Goal: Transaction & Acquisition: Purchase product/service

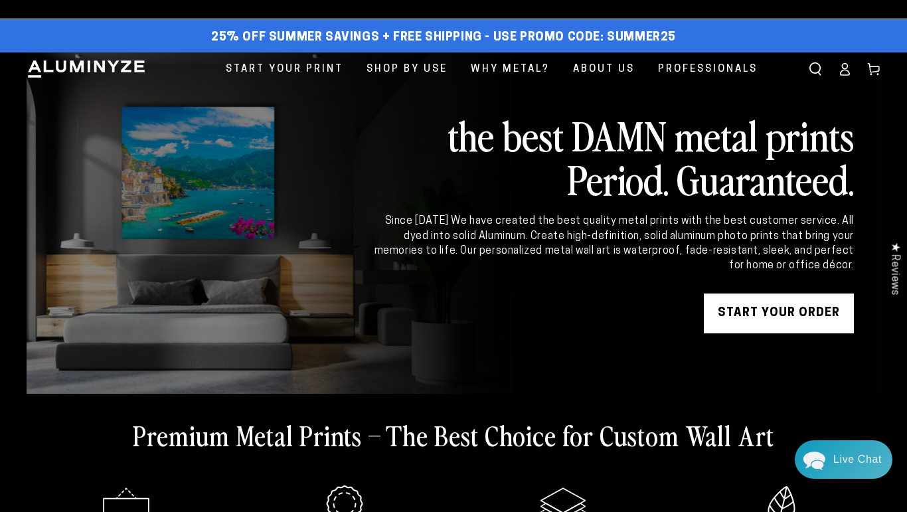
click at [846, 72] on icon at bounding box center [844, 68] width 13 height 13
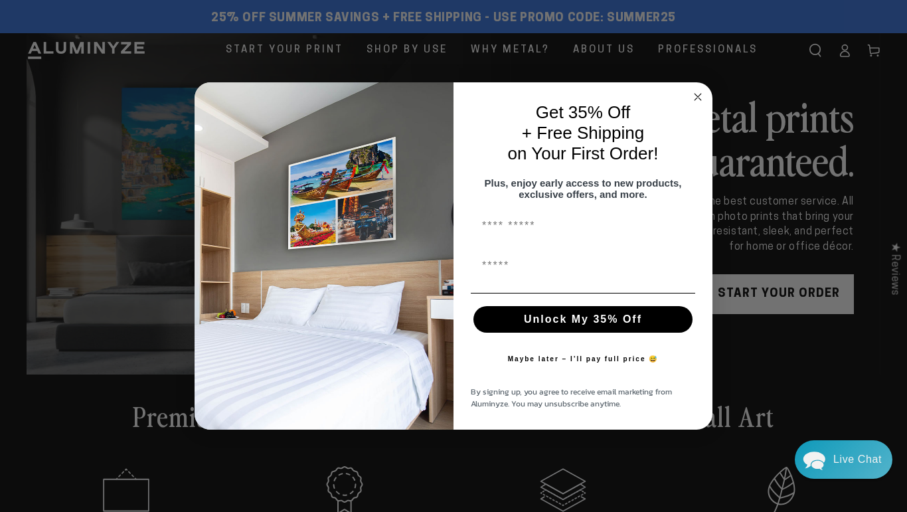
click at [702, 89] on circle "Close dialog" at bounding box center [698, 96] width 15 height 15
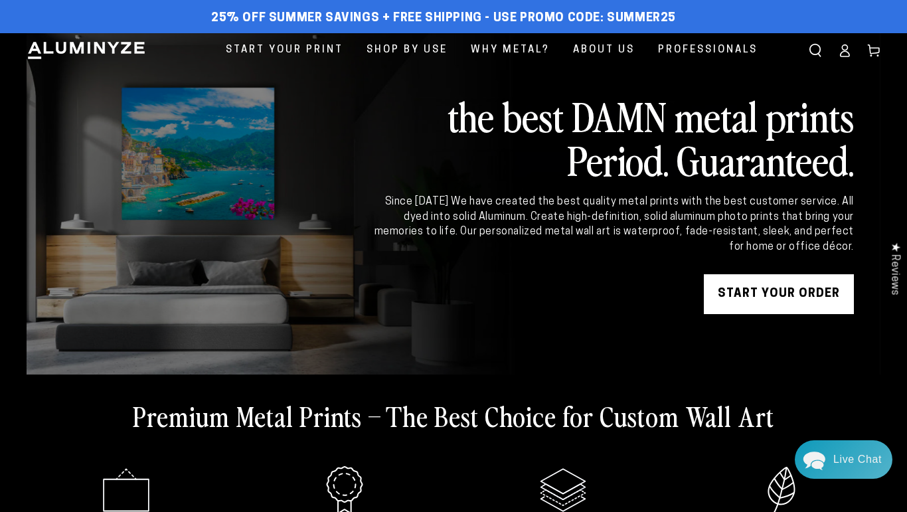
click at [845, 54] on icon at bounding box center [844, 50] width 13 height 13
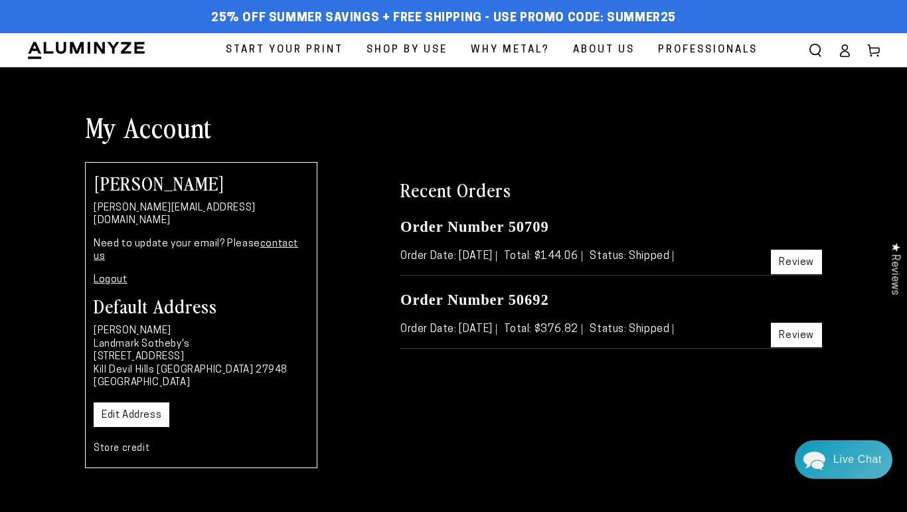
click at [319, 50] on span "Start Your Print" at bounding box center [285, 50] width 118 height 18
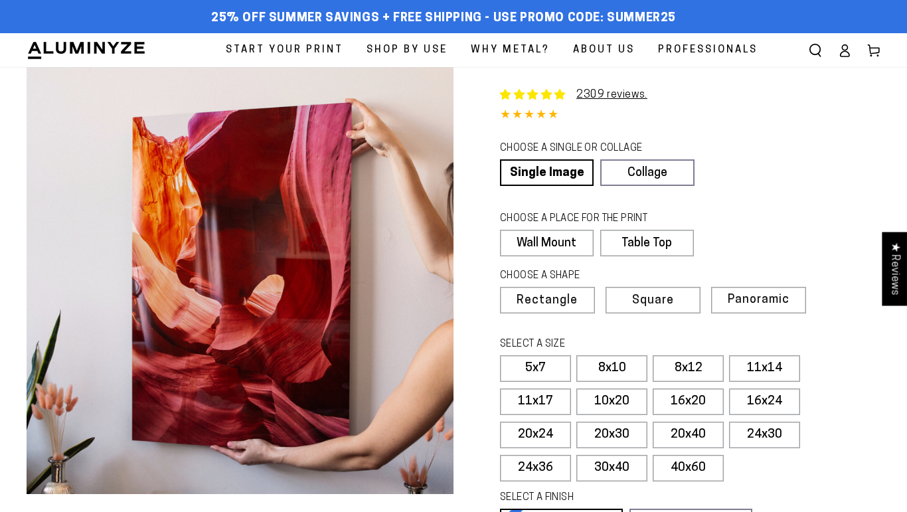
select select "**********"
click at [776, 404] on label "16x24" at bounding box center [764, 402] width 71 height 27
click at [704, 404] on label "16x20" at bounding box center [688, 402] width 71 height 27
click at [693, 401] on label "16x20" at bounding box center [688, 402] width 71 height 27
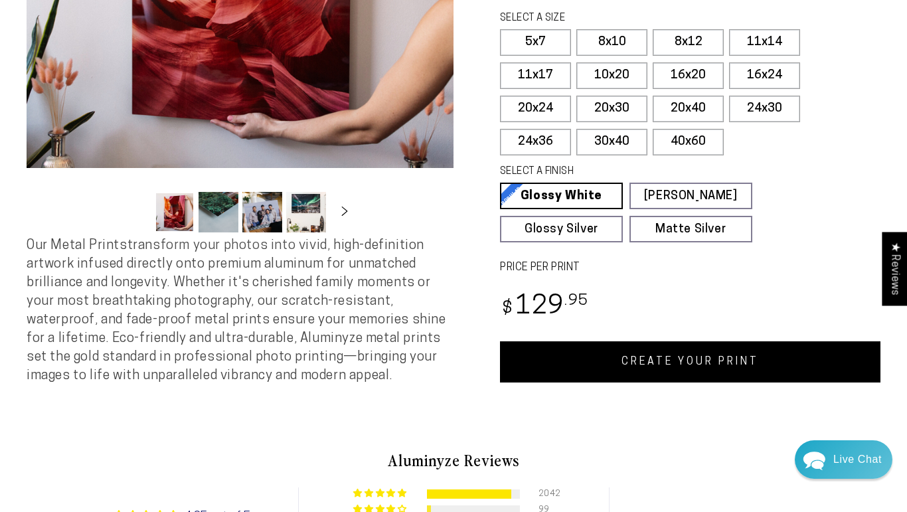
scroll to position [337, 0]
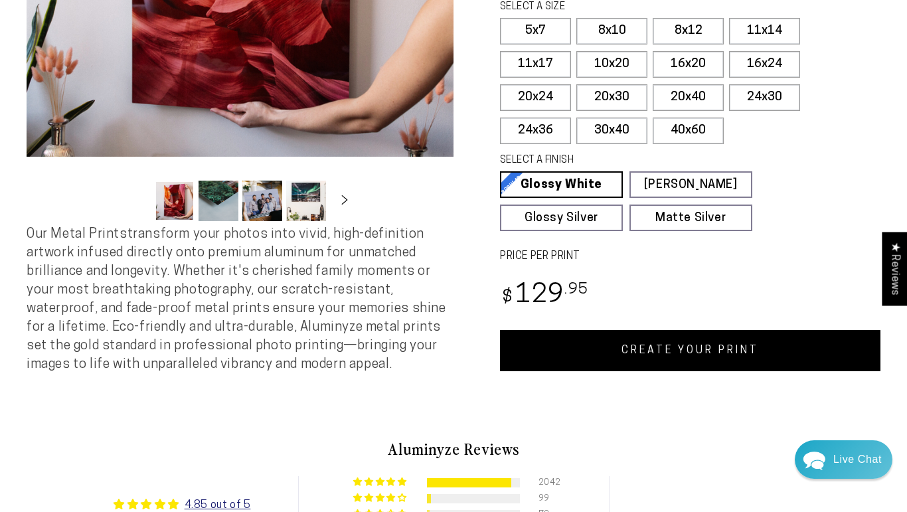
click at [670, 347] on link "CREATE YOUR PRINT" at bounding box center [690, 350] width 381 height 41
